Goal: Book appointment/travel/reservation

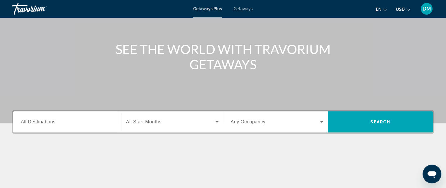
scroll to position [59, 0]
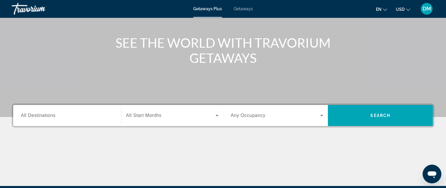
click at [34, 116] on span "All Destinations" at bounding box center [38, 115] width 35 height 5
click at [34, 116] on input "Destination All Destinations" at bounding box center [67, 116] width 93 height 7
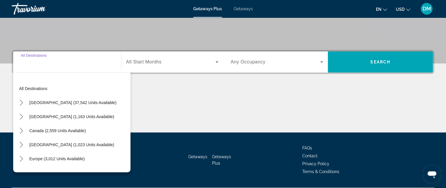
scroll to position [128, 0]
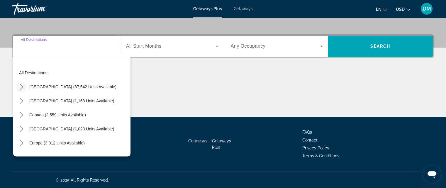
click at [19, 87] on icon "Toggle United States (37,542 units available) submenu" at bounding box center [21, 87] width 6 height 6
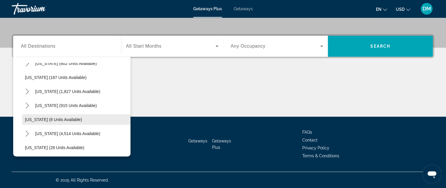
scroll to position [46, 0]
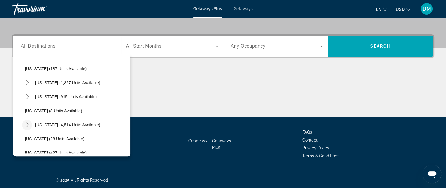
click at [28, 124] on icon "Toggle Florida (4,514 units available) submenu" at bounding box center [27, 125] width 3 height 6
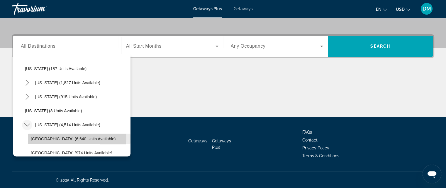
click at [39, 136] on span "Select destination: Orlando & Disney Area (6,640 units available)" at bounding box center [79, 139] width 103 height 14
type input "**********"
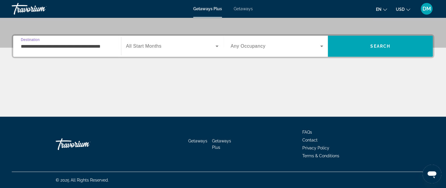
click at [164, 43] on span "Search widget" at bounding box center [170, 46] width 89 height 7
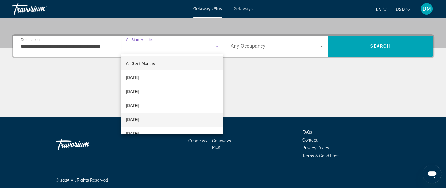
click at [139, 119] on span "[DATE]" at bounding box center [132, 119] width 13 height 7
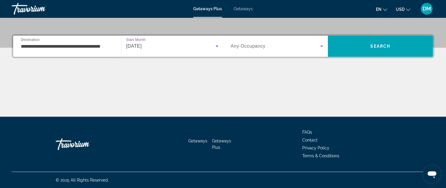
click at [263, 47] on span "Any Occupancy" at bounding box center [248, 46] width 35 height 5
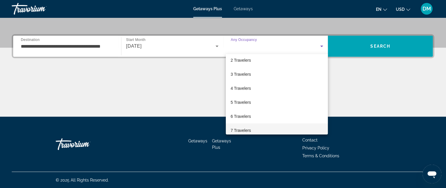
scroll to position [29, 0]
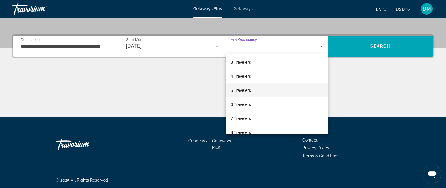
click at [253, 90] on mat-option "5 Travelers" at bounding box center [277, 91] width 102 height 14
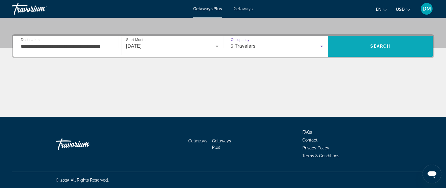
click at [376, 43] on button "Search" at bounding box center [380, 46] width 105 height 21
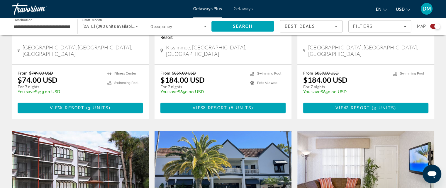
scroll to position [322, 0]
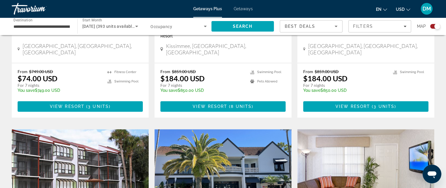
click at [99, 104] on span "3 units" at bounding box center [98, 106] width 21 height 5
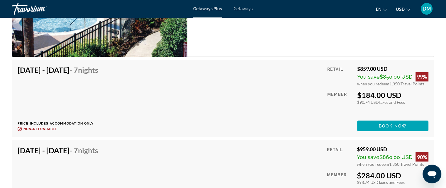
scroll to position [1008, 0]
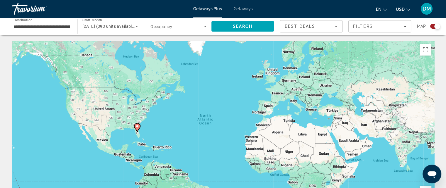
click at [191, 28] on span "Search widget" at bounding box center [176, 26] width 53 height 7
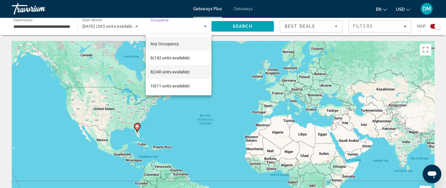
click at [172, 71] on span "8 (240 units available)" at bounding box center [169, 72] width 39 height 7
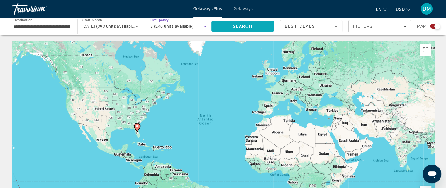
click at [252, 26] on span "Search" at bounding box center [242, 26] width 20 height 5
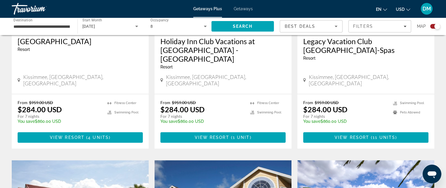
scroll to position [322, 0]
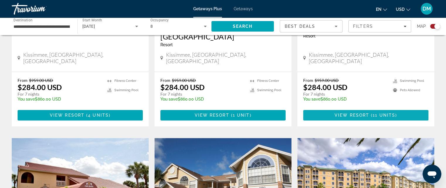
click at [333, 108] on span "Main content" at bounding box center [365, 115] width 125 height 14
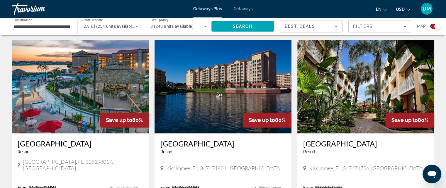
scroll to position [879, 0]
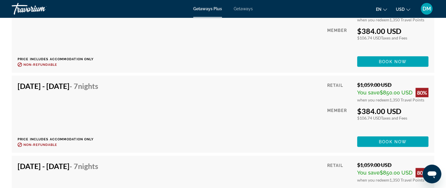
scroll to position [1026, 0]
